Goal: Task Accomplishment & Management: Complete application form

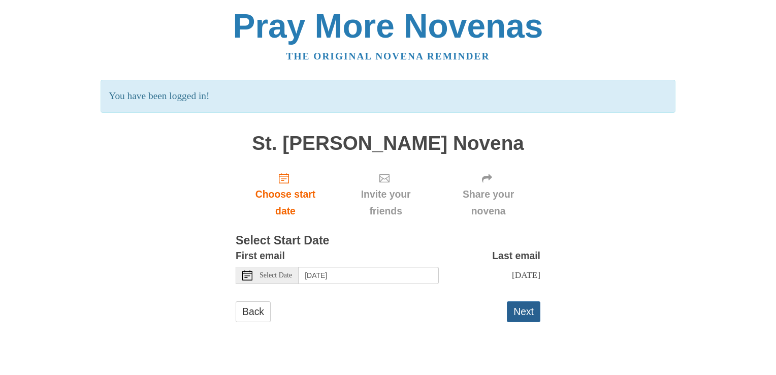
click at [526, 322] on button "Next" at bounding box center [524, 311] width 34 height 21
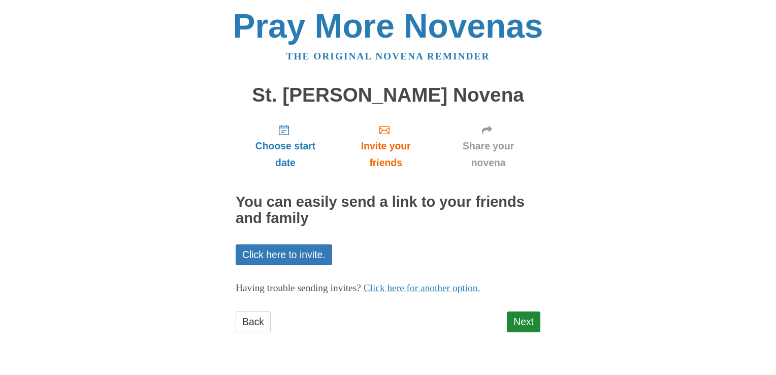
click at [401, 309] on div "Choose start date Invite your friends Share your novena You can easily send a l…" at bounding box center [388, 229] width 305 height 226
drag, startPoint x: 401, startPoint y: 309, endPoint x: 371, endPoint y: 307, distance: 29.5
click at [371, 307] on div "Choose start date Invite your friends Share your novena You can easily send a l…" at bounding box center [388, 229] width 305 height 226
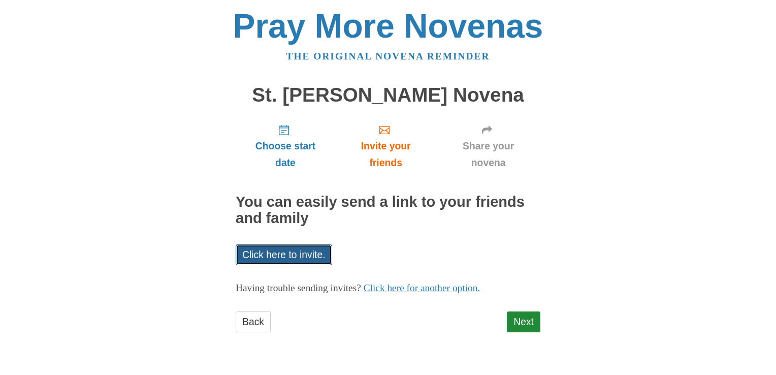
click at [293, 253] on link "Click here to invite." at bounding box center [284, 254] width 97 height 21
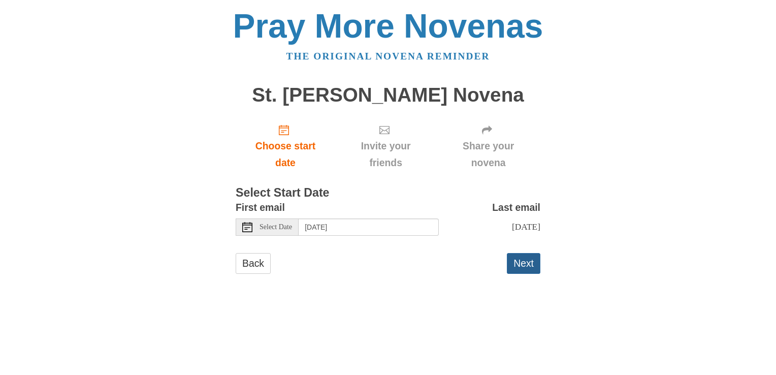
click at [526, 273] on button "Next" at bounding box center [524, 263] width 34 height 21
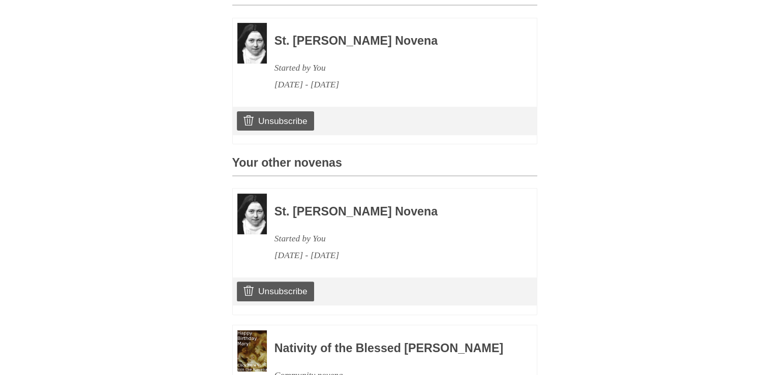
scroll to position [305, 0]
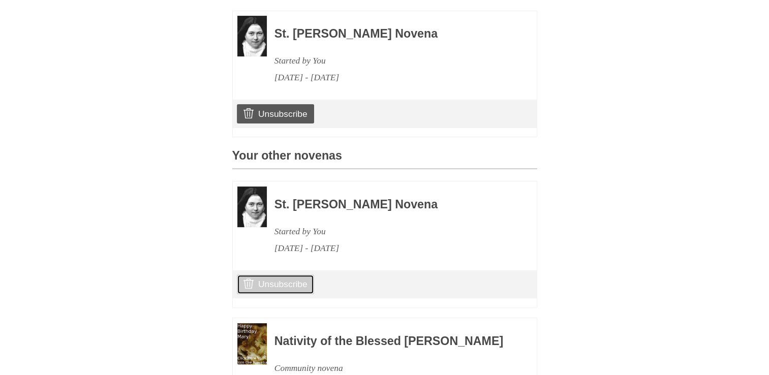
click at [282, 294] on link "Unsubscribe" at bounding box center [275, 283] width 77 height 19
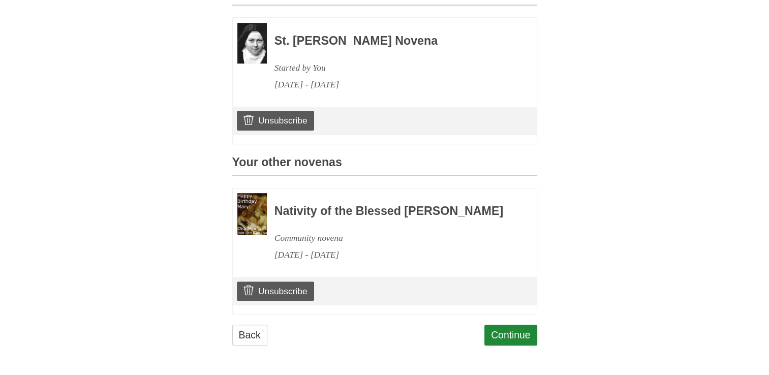
scroll to position [373, 0]
click at [511, 334] on link "Continue" at bounding box center [510, 335] width 53 height 21
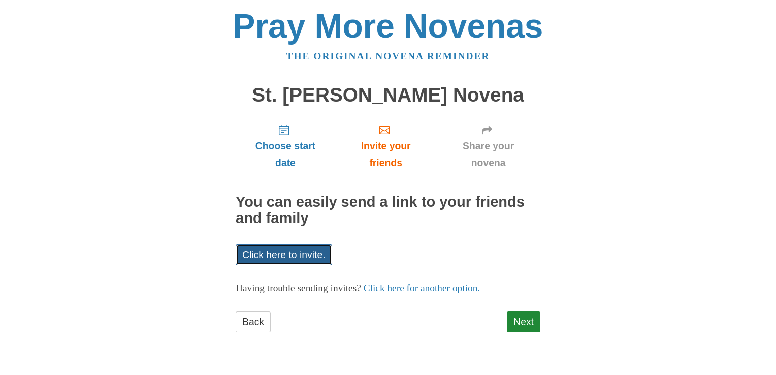
click at [277, 249] on link "Click here to invite." at bounding box center [284, 254] width 97 height 21
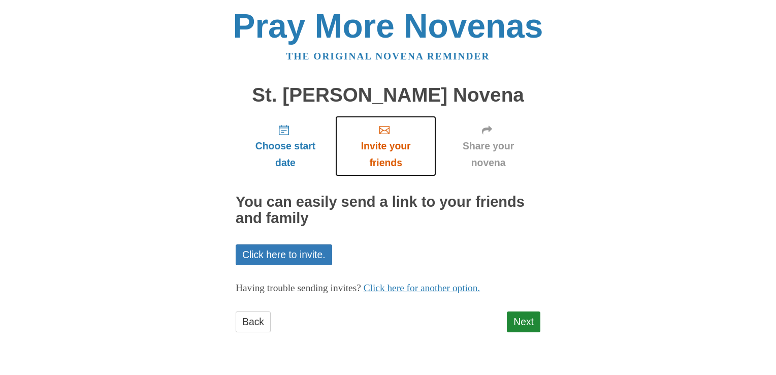
click at [385, 147] on span "Invite your friends" at bounding box center [385, 155] width 81 height 34
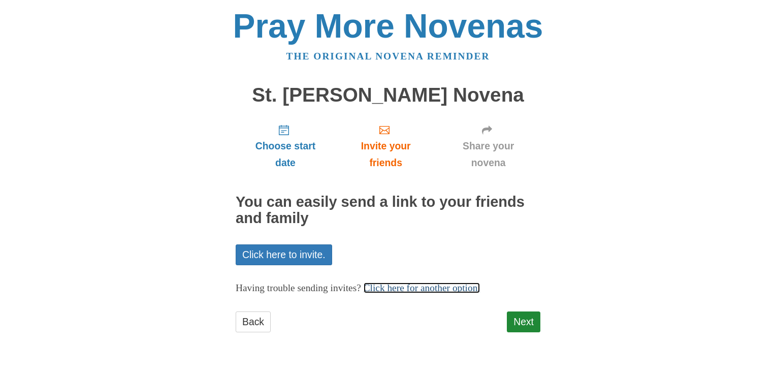
click at [464, 288] on link "Click here for another option." at bounding box center [422, 287] width 117 height 11
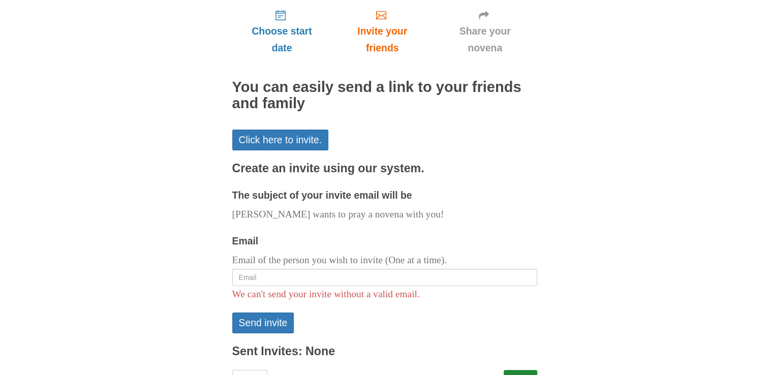
scroll to position [159, 0]
